Goal: Task Accomplishment & Management: Use online tool/utility

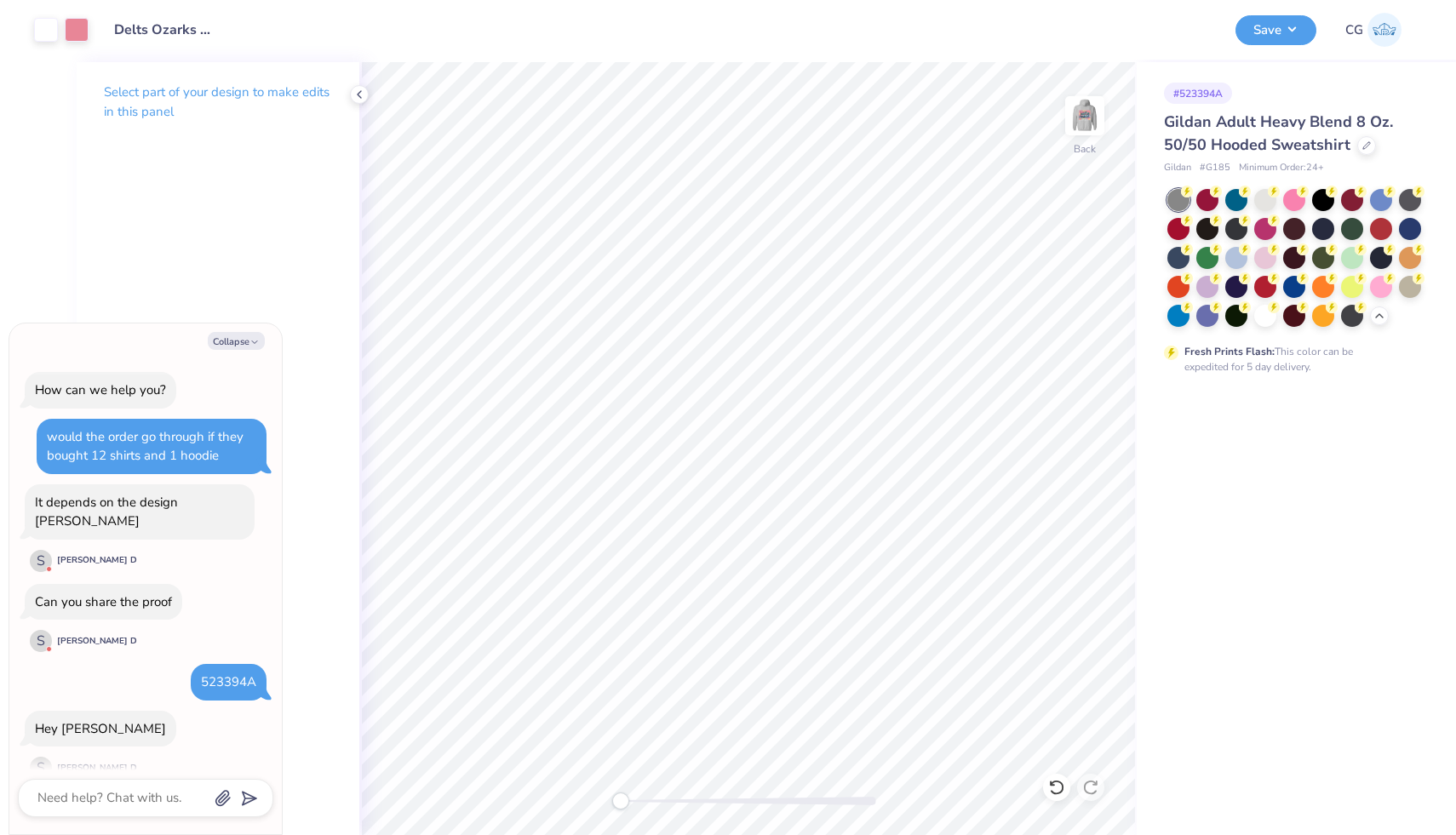
scroll to position [176, 0]
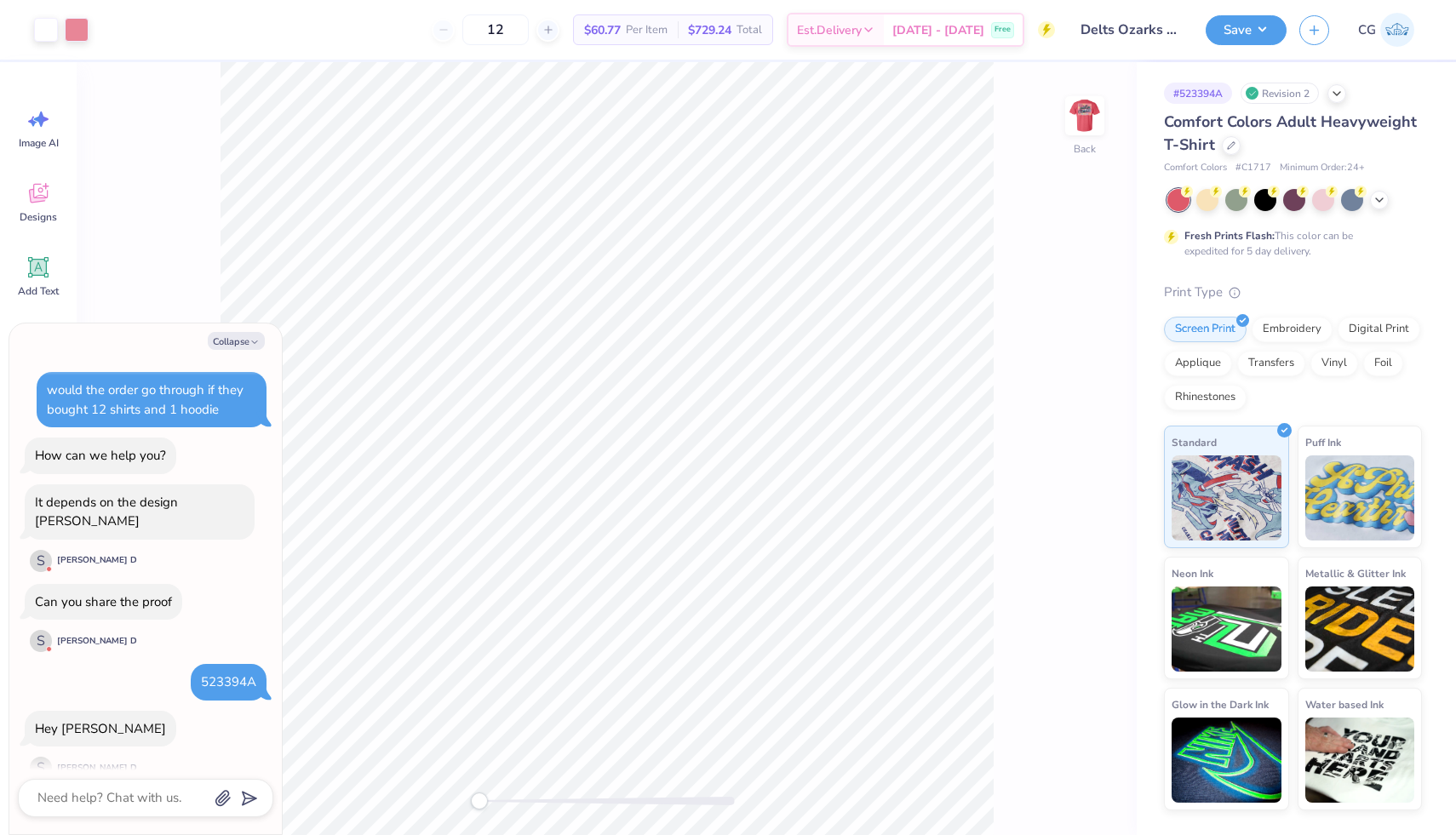
scroll to position [176, 0]
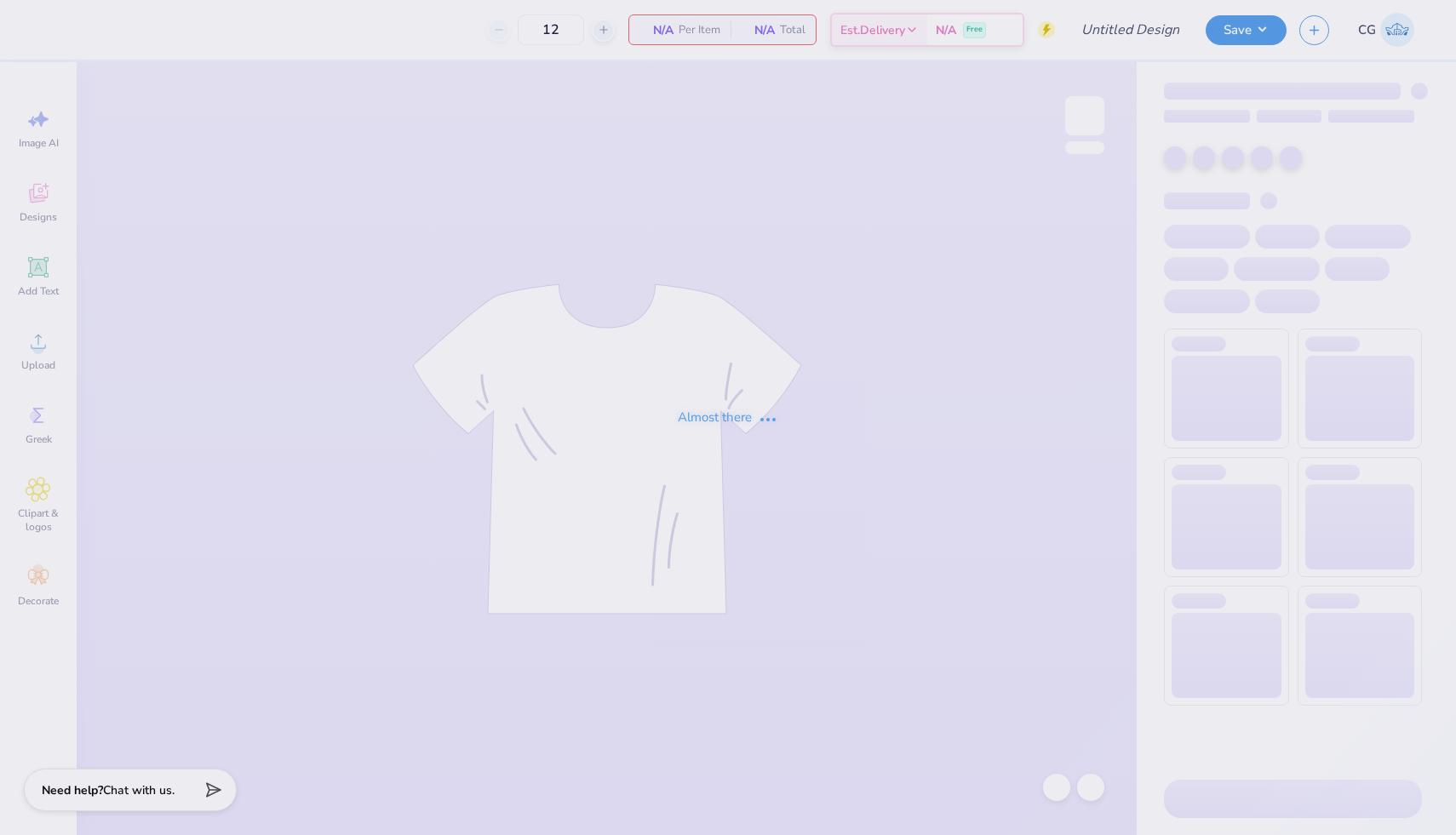
type input "Cy School Musical Homecoming"
type input "40"
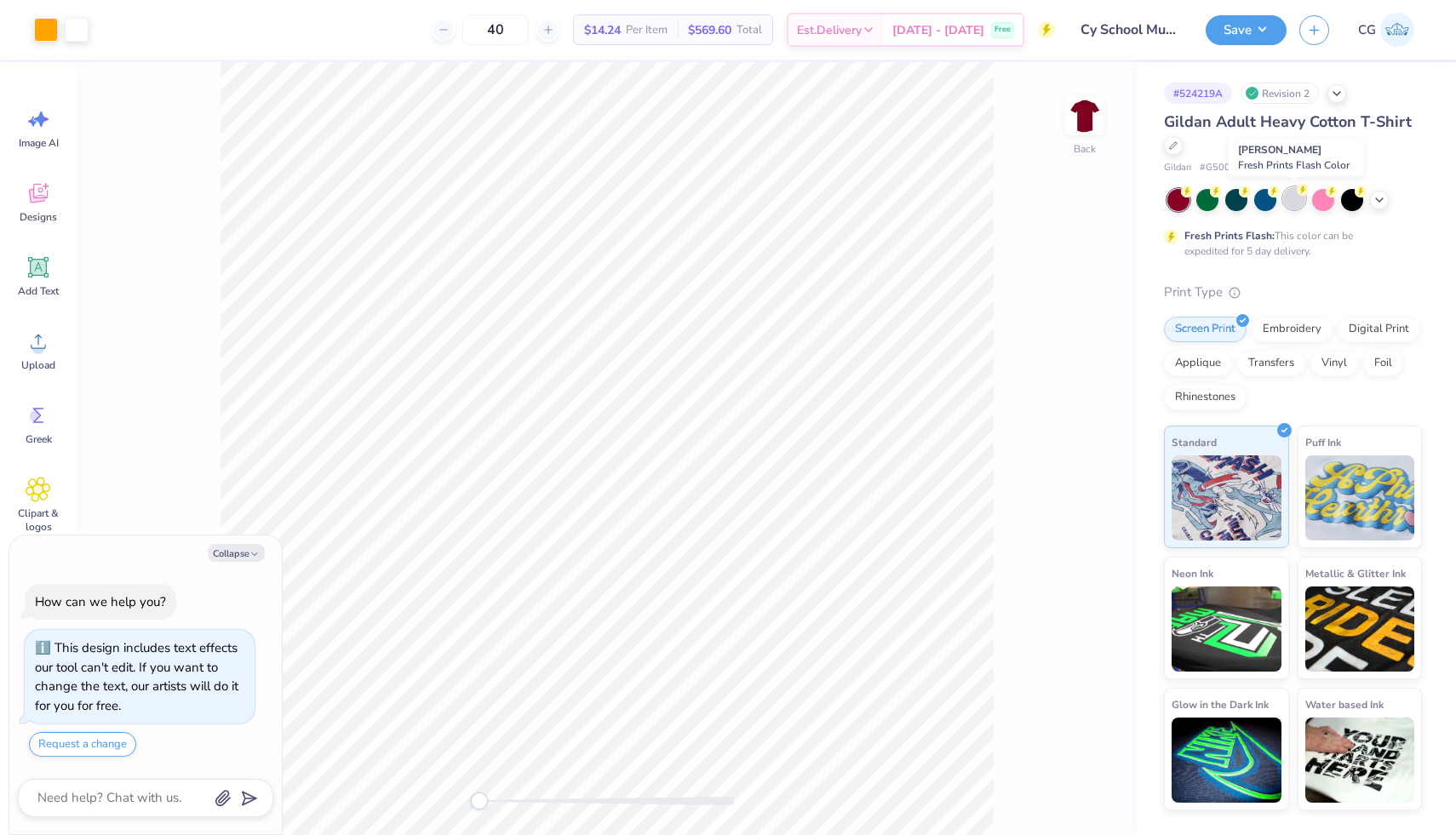
click at [1288, 201] on div at bounding box center [1294, 199] width 22 height 22
type textarea "x"
click at [1298, 191] on circle at bounding box center [1302, 190] width 12 height 12
click at [42, 27] on div at bounding box center [46, 28] width 24 height 24
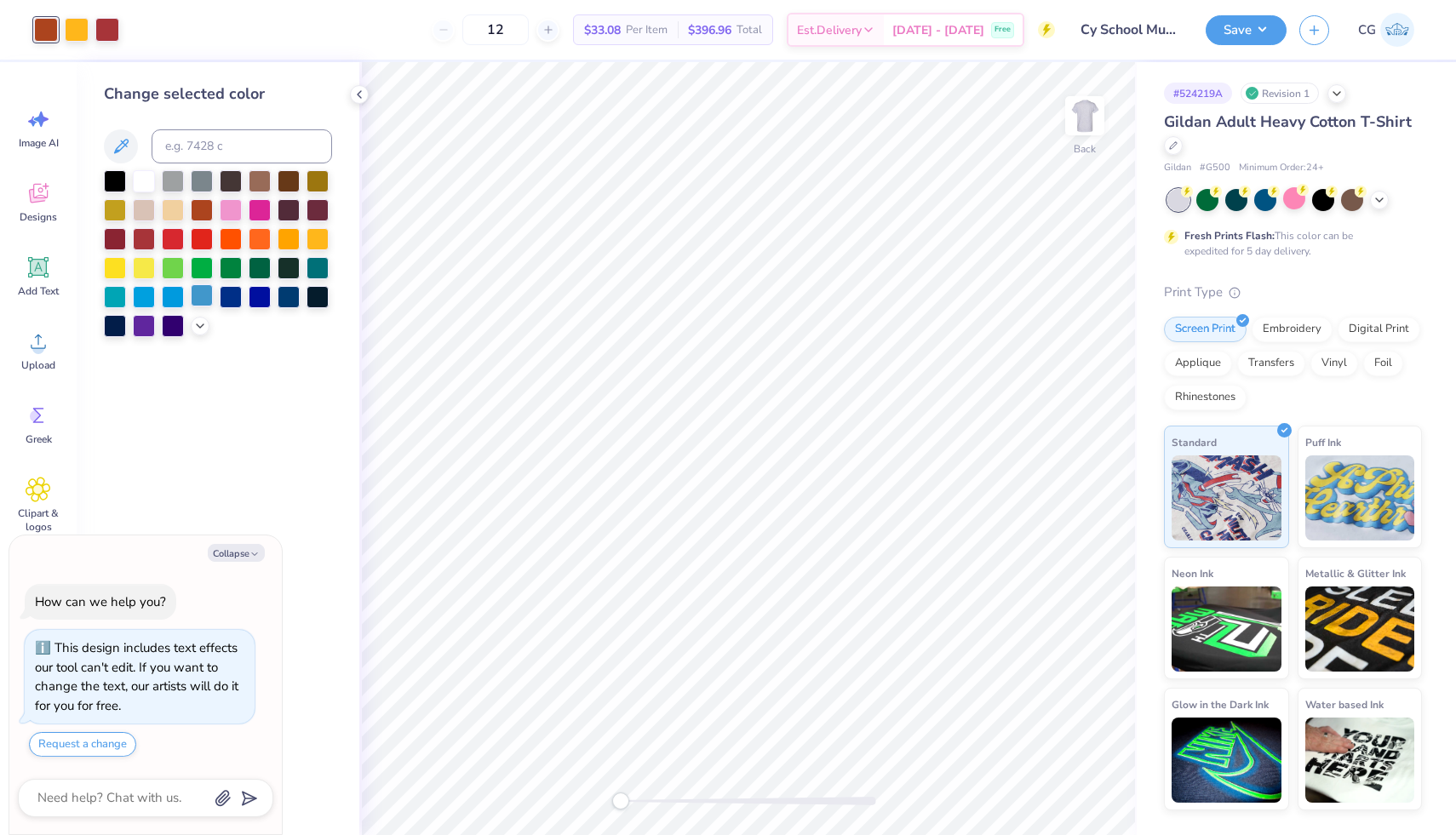
click at [196, 296] on div at bounding box center [201, 296] width 22 height 22
click at [119, 294] on div at bounding box center [114, 296] width 22 height 22
click at [135, 295] on div at bounding box center [144, 296] width 22 height 22
click at [197, 324] on icon at bounding box center [200, 324] width 14 height 14
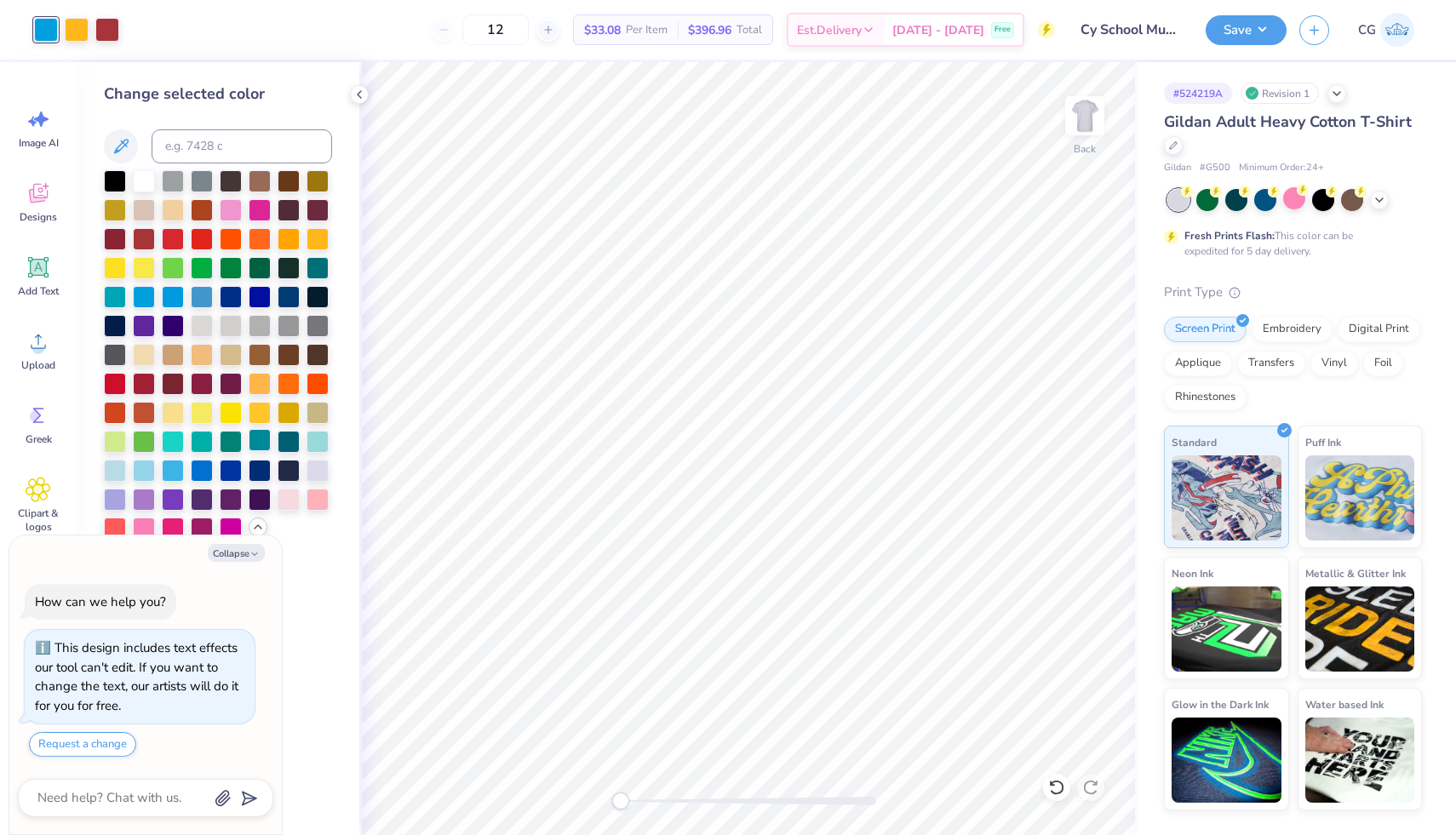
click at [261, 442] on div at bounding box center [259, 440] width 22 height 22
click at [115, 294] on div at bounding box center [114, 296] width 22 height 22
click at [80, 38] on div at bounding box center [77, 28] width 24 height 24
click at [227, 205] on div at bounding box center [231, 209] width 22 height 22
click at [111, 27] on div at bounding box center [107, 28] width 24 height 24
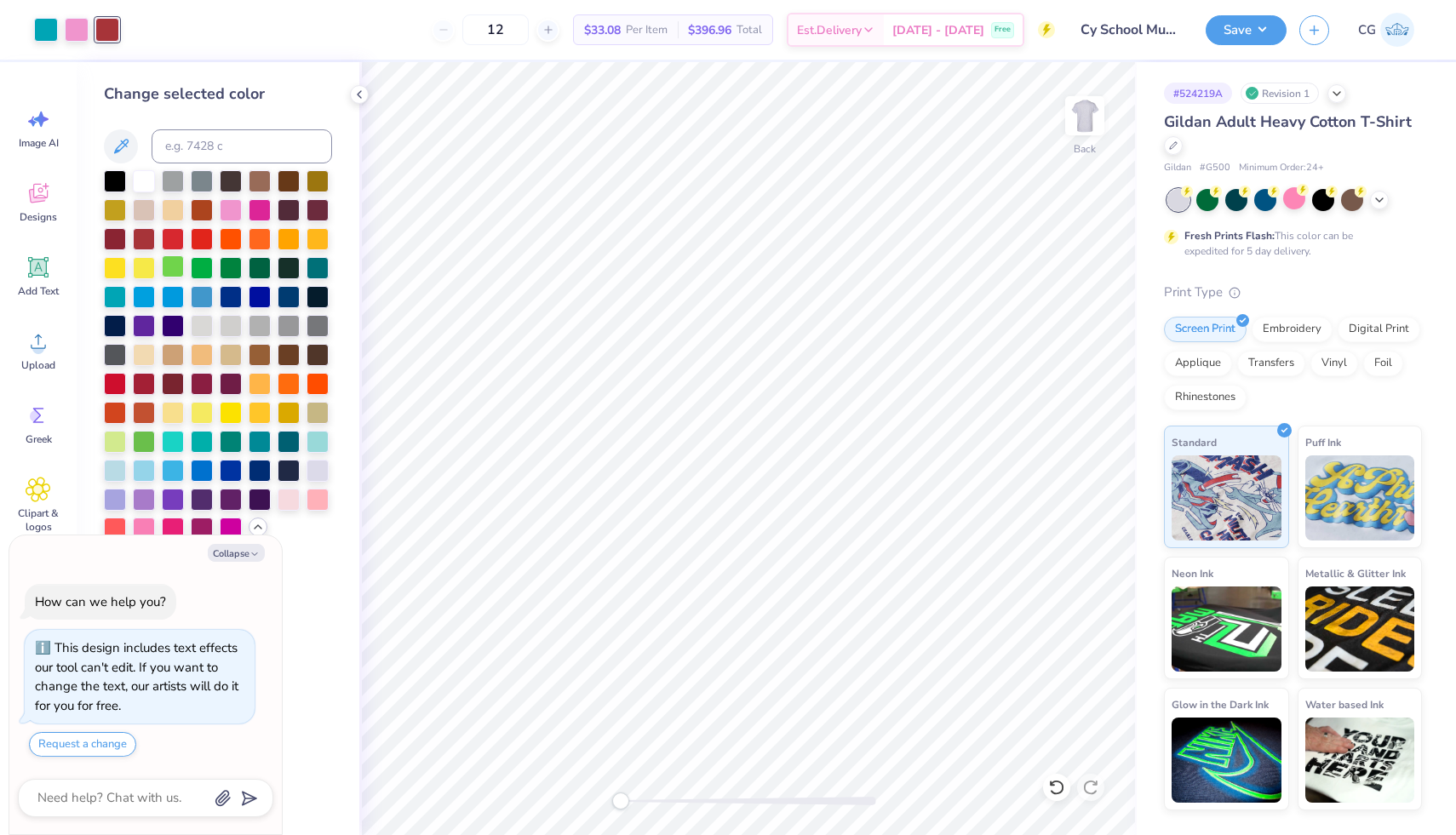
click at [179, 267] on div at bounding box center [173, 266] width 22 height 22
click at [1246, 26] on button "Save" at bounding box center [1246, 27] width 81 height 30
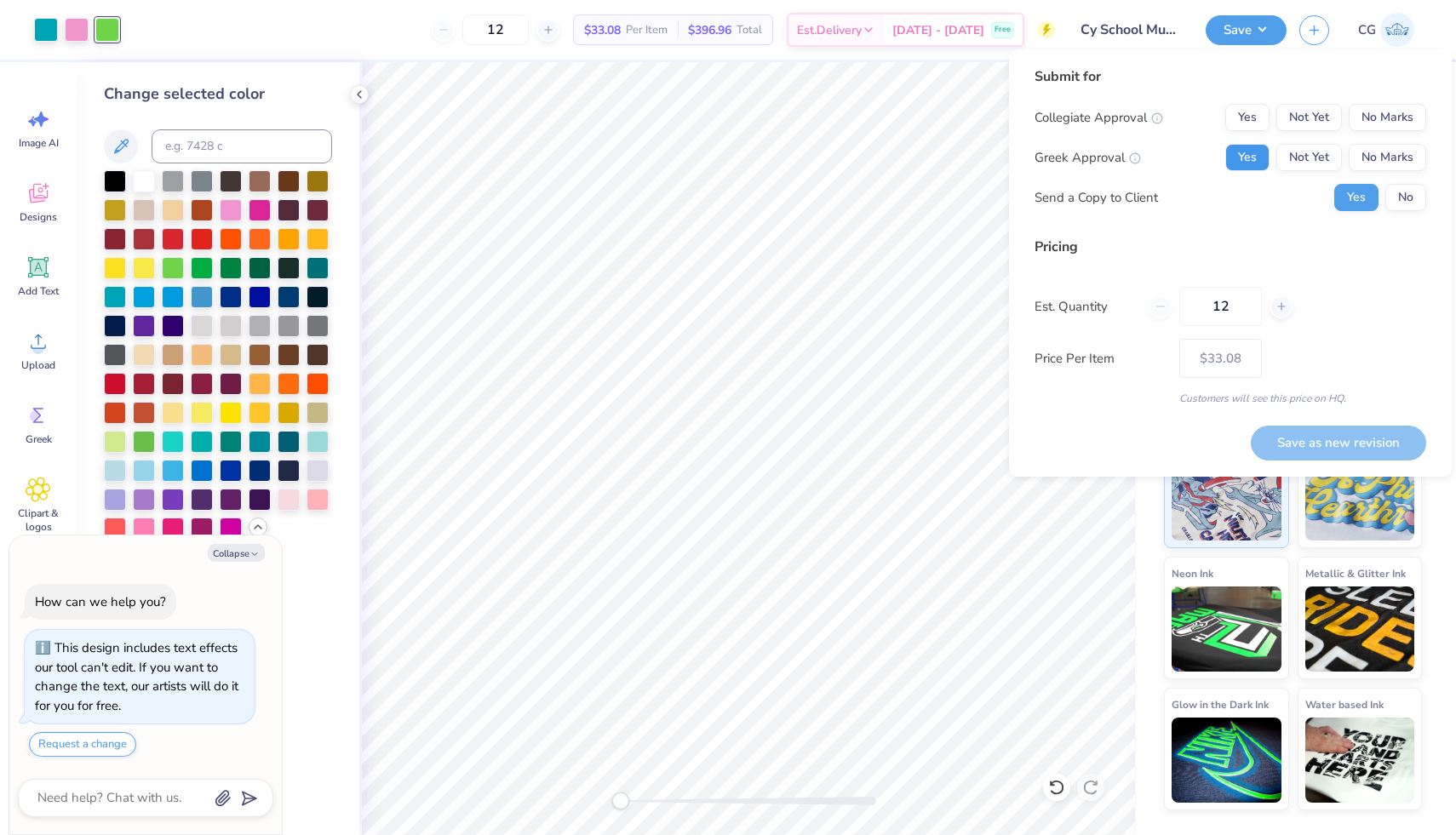
click at [1256, 152] on button "Yes" at bounding box center [1247, 157] width 44 height 27
click at [1375, 107] on button "No Marks" at bounding box center [1387, 117] width 78 height 27
click at [1405, 197] on button "No" at bounding box center [1406, 198] width 41 height 27
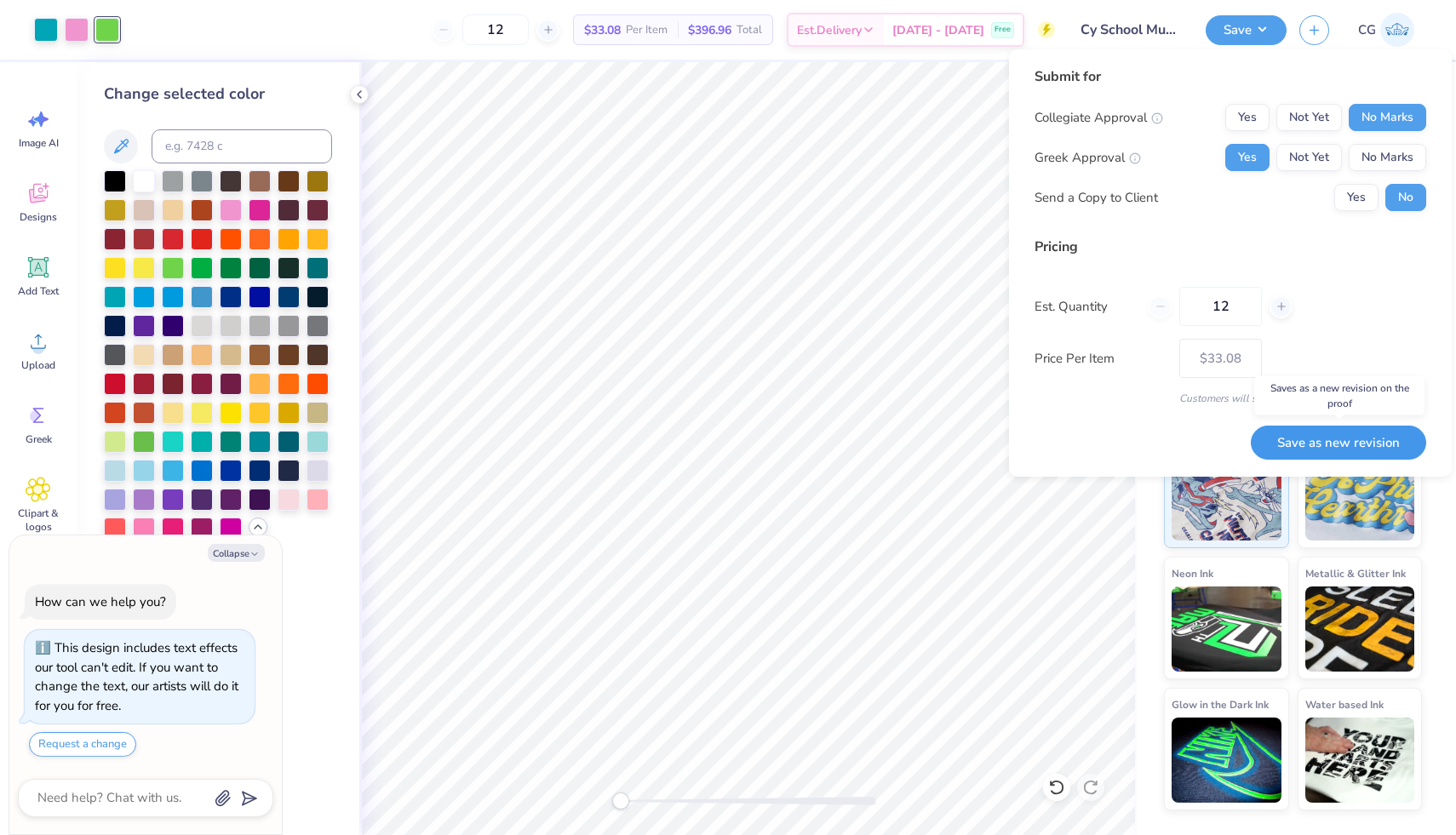
click at [1339, 450] on button "Save as new revision" at bounding box center [1339, 443] width 176 height 35
type textarea "x"
type input "– –"
type textarea "x"
type input "$33.08"
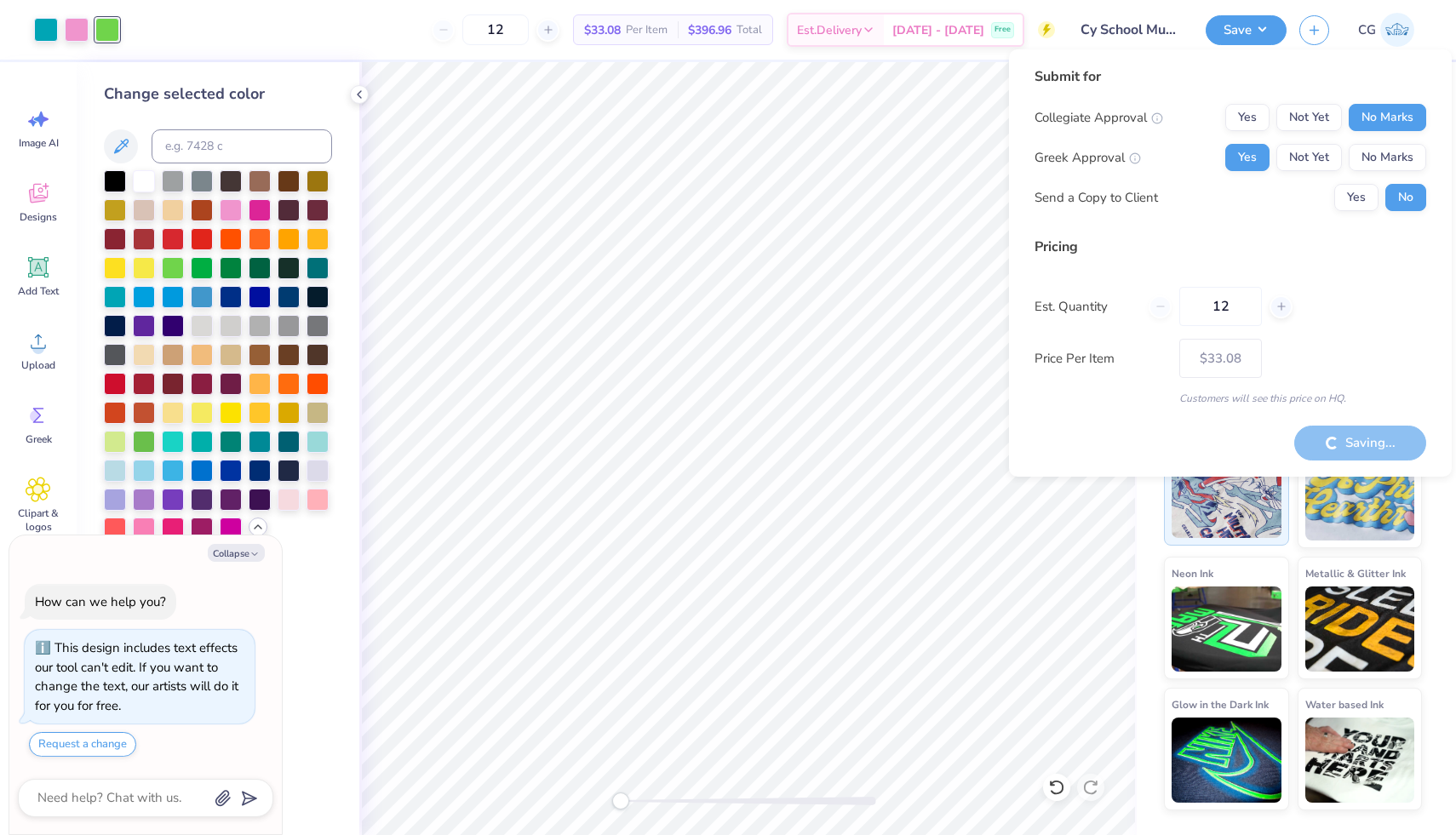
type textarea "x"
